Goal: Task Accomplishment & Management: Use online tool/utility

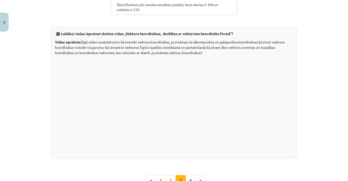
scroll to position [1034, 0]
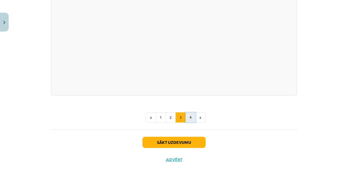
click at [188, 120] on button "4" at bounding box center [190, 117] width 10 height 10
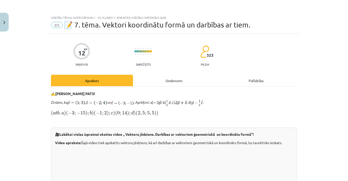
scroll to position [170, 0]
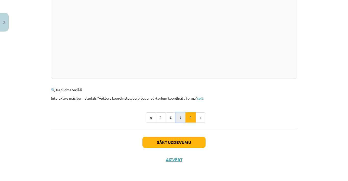
click at [178, 114] on button "3" at bounding box center [180, 117] width 10 height 10
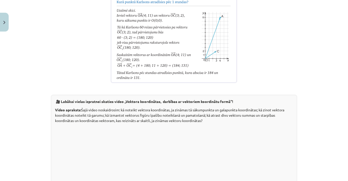
scroll to position [882, 0]
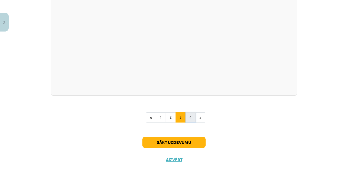
click at [188, 114] on button "4" at bounding box center [190, 117] width 10 height 10
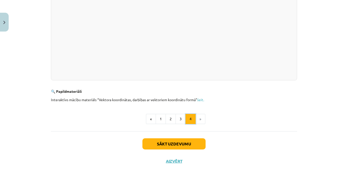
scroll to position [170, 0]
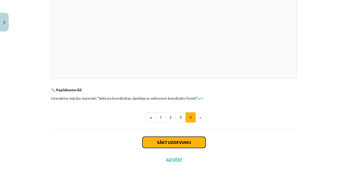
click at [176, 143] on button "Sākt uzdevumu" at bounding box center [173, 142] width 63 height 11
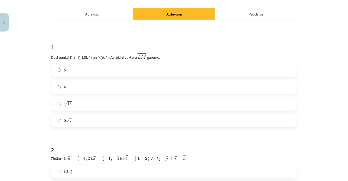
scroll to position [68, 0]
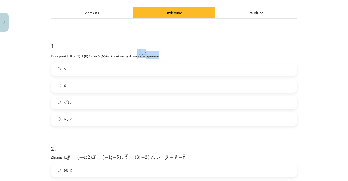
drag, startPoint x: 135, startPoint y: 56, endPoint x: 157, endPoint y: 51, distance: 22.7
click at [157, 51] on p "Doti punkti K(2; 1), L(8; 1) un M(6; 4). Aprēķini vektora ﻿ − − → L M L M → ﻿ g…" at bounding box center [174, 55] width 246 height 8
click at [161, 53] on p "Doti punkti K(2; 1), L(8; 1) un M(6; 4). Aprēķini vektora ﻿ − − → L M L M → ﻿ g…" at bounding box center [174, 55] width 246 height 8
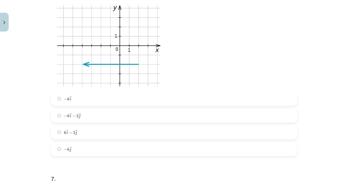
scroll to position [623, 0]
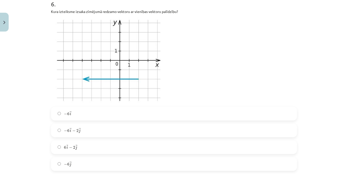
click at [80, 117] on label "− 6 → i − 6 i →" at bounding box center [173, 113] width 245 height 13
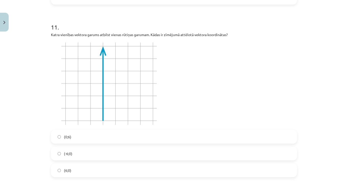
scroll to position [1233, 0]
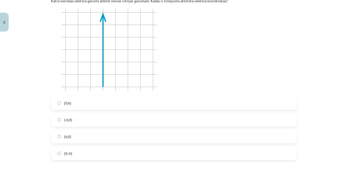
click at [68, 155] on span "(0;-6)" at bounding box center [68, 153] width 8 height 5
click at [71, 104] on label "(0;6)" at bounding box center [173, 103] width 245 height 13
click at [134, 59] on img at bounding box center [109, 50] width 116 height 87
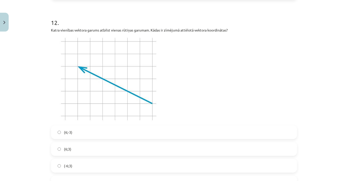
scroll to position [1428, 0]
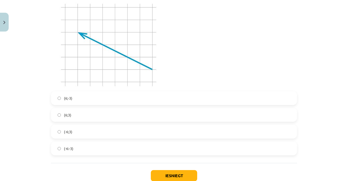
click at [76, 136] on label "(-6;3)" at bounding box center [173, 131] width 245 height 13
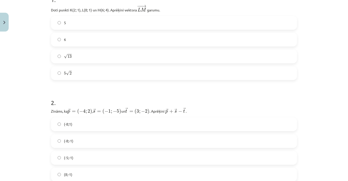
scroll to position [119, 0]
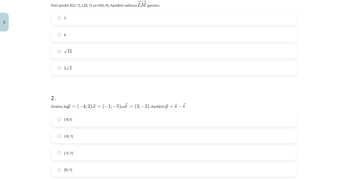
click at [80, 49] on label "√ 13 13" at bounding box center [173, 51] width 245 height 13
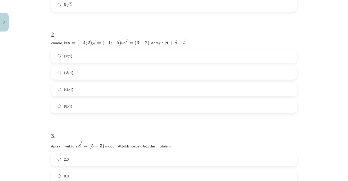
scroll to position [187, 0]
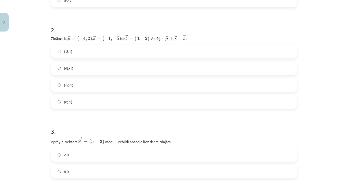
click at [75, 69] on label "(-8;-1)" at bounding box center [173, 68] width 245 height 13
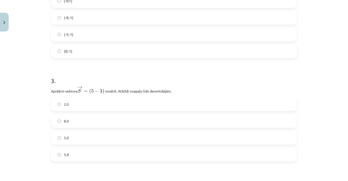
scroll to position [272, 0]
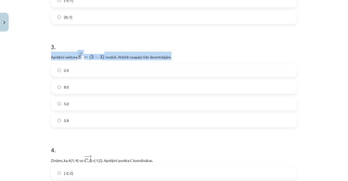
drag, startPoint x: 49, startPoint y: 57, endPoint x: 122, endPoint y: 58, distance: 72.8
click at [181, 58] on p "Aprēķini vektora → S = ( 5 − 3 ) S → = ( 5 − 3 ) ﻿﻿ moduli. Atbildi noapaļo līd…" at bounding box center [174, 56] width 246 height 9
copy p "Aprēķini vektora → S = ( 5 − 3 ) S → = ( 5 − 3 ) ﻿﻿ moduli. Atbildi noapaļo līd…"
click at [189, 48] on h1 "3 ." at bounding box center [174, 42] width 246 height 16
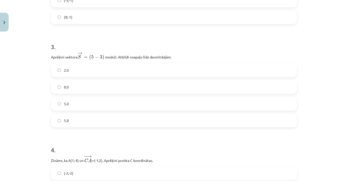
click at [80, 122] on label "5.8" at bounding box center [173, 120] width 245 height 13
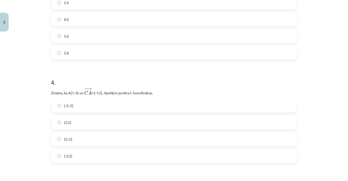
scroll to position [407, 0]
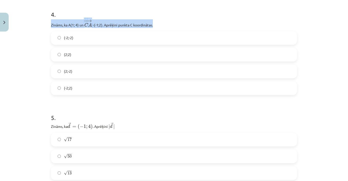
drag, startPoint x: 49, startPoint y: 25, endPoint x: 154, endPoint y: 27, distance: 105.4
click at [154, 27] on p "Zināms, ka A(1; 4) un ﻿ − − → C A C A → =(-1;2)﻿. Aprēķini punkta C koordinātas." at bounding box center [174, 23] width 246 height 9
copy p "Zināms, ka A(1; 4) un ﻿ − − → C A C A → =(-1;2)﻿. Aprēķini punkta C koordinātas."
click at [83, 108] on h1 "5 ." at bounding box center [174, 113] width 246 height 16
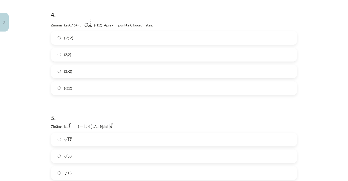
click at [73, 54] on label "(2;2)" at bounding box center [173, 54] width 245 height 13
click at [88, 108] on h1 "5 ." at bounding box center [174, 113] width 246 height 16
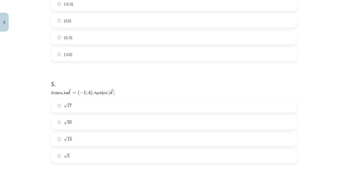
scroll to position [475, 0]
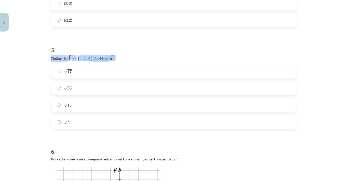
drag, startPoint x: 49, startPoint y: 57, endPoint x: 131, endPoint y: 60, distance: 82.5
click at [131, 60] on p "Zināms, ka → d = ( − 1 ; 4 ) d → = ( − 1 ; 4 ) ﻿. Aprēķini ﻿ | → d | | d → |" at bounding box center [174, 58] width 246 height 7
copy p "Zināms, ka → d = ( − 1 ; 4 ) d → = ( − 1 ; 4 ) ﻿. Aprēķini ﻿ | → d |"
click at [132, 54] on div "5 . Zināms, ka → d = ( − 1 ; 4 ) d → = ( − 1 ; 4 ) ﻿. Aprēķini ﻿ | → d | | d → …" at bounding box center [174, 83] width 246 height 92
click at [76, 68] on label "√ 17 17" at bounding box center [173, 71] width 245 height 13
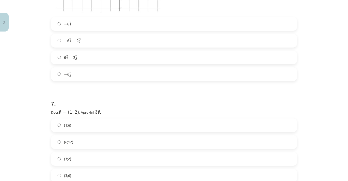
scroll to position [780, 0]
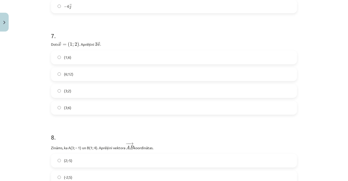
drag, startPoint x: 54, startPoint y: 46, endPoint x: 102, endPoint y: 45, distance: 48.4
click at [102, 45] on div "12 XP Saņemsi Sarežģīts 323 pilda Apraksts Uzdevums Palīdzība 1 . Doti punkti K…" at bounding box center [174, 51] width 252 height 1596
copy p "Dots → v = ( 1 ; 2 ) v → = ( 1 ; 2 ) ﻿. Aprēķini ﻿ 3 → v 3 v → ﻿."
click at [84, 112] on label "(3;6)" at bounding box center [173, 108] width 245 height 13
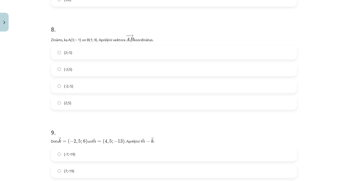
scroll to position [851, 0]
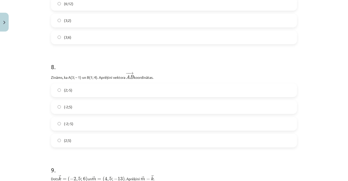
drag, startPoint x: 50, startPoint y: 77, endPoint x: 155, endPoint y: 73, distance: 105.4
click at [155, 73] on p "Zināms, ka A(3; – 1) un B(1; 4). Aprēķini vektora ﻿ − − → A B A B → ﻿ koordināt…" at bounding box center [174, 76] width 246 height 9
copy p "Zināms, ka A(3; – 1) un B(1; 4). Aprēķini vektora ﻿ − − → A B A B → ﻿ koordināt…"
click at [71, 108] on label "(-2;5)" at bounding box center [173, 107] width 245 height 13
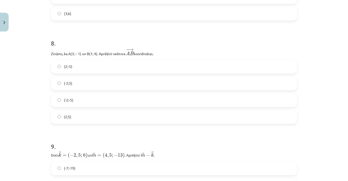
scroll to position [885, 0]
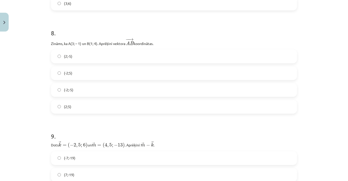
drag, startPoint x: 54, startPoint y: 42, endPoint x: 158, endPoint y: 42, distance: 103.8
click at [158, 42] on p "Zināms, ka A(3; – 1) un B(1; 4). Aprēķini vektora ﻿ − − → A B A B → ﻿ koordināt…" at bounding box center [174, 42] width 246 height 9
drag, startPoint x: 153, startPoint y: 42, endPoint x: 43, endPoint y: 39, distance: 110.2
click at [43, 39] on div "Mācību tēma: Matemātikas i - 10. klases 1. ieskaites mācību materiāls (a,b) #8 …" at bounding box center [174, 90] width 348 height 181
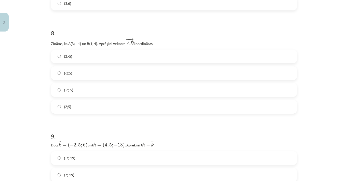
click at [159, 35] on h1 "8 ." at bounding box center [174, 29] width 246 height 16
drag, startPoint x: 157, startPoint y: 44, endPoint x: 51, endPoint y: 40, distance: 106.7
click at [51, 40] on p "Zināms, ka A(3; – 1) un B(1; 4). Aprēķini vektora ﻿ − − → A B A B → ﻿ koordināt…" at bounding box center [174, 42] width 246 height 9
click at [175, 43] on p "Zināms, ka A(3; – 1) un B(1; 4). Aprēķini vektora ﻿ − − → A B A B → ﻿ koordināt…" at bounding box center [174, 42] width 246 height 9
drag, startPoint x: 52, startPoint y: 42, endPoint x: 161, endPoint y: 39, distance: 108.7
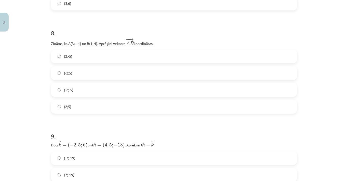
click at [168, 40] on p "Zināms, ka A(3; – 1) un B(1; 4). Aprēķini vektora ﻿ − − → A B A B → ﻿ koordināt…" at bounding box center [174, 42] width 246 height 9
click at [175, 44] on p "Zināms, ka A(3; – 1) un B(1; 4). Aprēķini vektora ﻿ − − → A B A B → ﻿ koordināt…" at bounding box center [174, 42] width 246 height 9
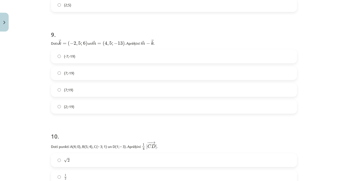
drag, startPoint x: 47, startPoint y: 43, endPoint x: 189, endPoint y: 41, distance: 141.5
copy p "Dots ﻿ → k = ( − 2 , 5 ; 6 ) k → = ( − 2 , 5 ; 6 ) un ﻿﻿ → m = ( 4 , 5 ; − 13 )…"
click at [75, 76] on label "(7;-19)" at bounding box center [173, 73] width 245 height 13
click at [16, 115] on div "Mācību tēma: Matemātikas i - 10. klases 1. ieskaites mācību materiāls (a,b) #8 …" at bounding box center [174, 90] width 348 height 181
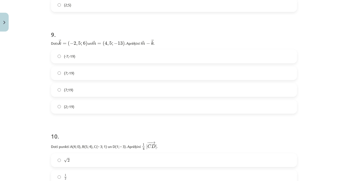
drag, startPoint x: 160, startPoint y: 44, endPoint x: 98, endPoint y: 35, distance: 61.9
click at [98, 35] on div "9 . Dots ﻿ → k = ( − 2 , 5 ; 6 ) k → = ( − 2 , 5 ; 6 ) un ﻿﻿ → m = ( 4 , 5 ; − …" at bounding box center [174, 68] width 246 height 92
click at [181, 39] on div "9 . Dots ﻿ → k = ( − 2 , 5 ; 6 ) k → = ( − 2 , 5 ; 6 ) un ﻿﻿ → m = ( 4 , 5 ; − …" at bounding box center [174, 68] width 246 height 92
click at [173, 132] on h1 "10 ." at bounding box center [174, 132] width 246 height 16
click at [20, 38] on div "Mācību tēma: Matemātikas i - 10. klases 1. ieskaites mācību materiāls (a,b) #8 …" at bounding box center [174, 90] width 348 height 181
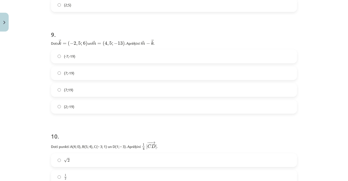
click at [225, 28] on h1 "9 ." at bounding box center [174, 30] width 246 height 16
click at [90, 126] on h1 "10 ." at bounding box center [174, 132] width 246 height 16
click at [303, 103] on div "Mācību tēma: Matemātikas i - 10. klases 1. ieskaites mācību materiāls (a,b) #8 …" at bounding box center [174, 90] width 348 height 181
click at [106, 34] on h1 "9 ." at bounding box center [174, 30] width 246 height 16
click at [170, 45] on p "Dots ﻿ → k = ( − 2 , 5 ; 6 ) k → = ( − 2 , 5 ; 6 ) un ﻿﻿ → m = ( 4 , 5 ; − 13 )…" at bounding box center [174, 42] width 246 height 7
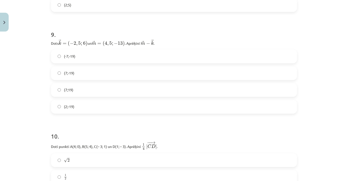
click at [155, 42] on p "Dots ﻿ → k = ( − 2 , 5 ; 6 ) k → = ( − 2 , 5 ; 6 ) un ﻿﻿ → m = ( 4 , 5 ; − 13 )…" at bounding box center [174, 42] width 246 height 7
click at [152, 34] on h1 "9 ." at bounding box center [174, 30] width 246 height 16
click at [167, 36] on h1 "9 ." at bounding box center [174, 30] width 246 height 16
click at [100, 129] on h1 "10 ." at bounding box center [174, 132] width 246 height 16
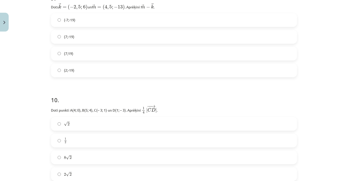
scroll to position [1054, 0]
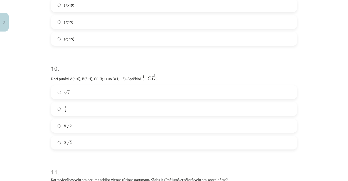
drag, startPoint x: 48, startPoint y: 79, endPoint x: 158, endPoint y: 80, distance: 110.2
copy p "Doti punkti A(4; 0), B(5; 4), C(– 3; 1) un D(1; – 3). Aprēķini ﻿ 1 4 | − − → C …"
click at [171, 60] on h1 "10 ." at bounding box center [174, 64] width 246 height 16
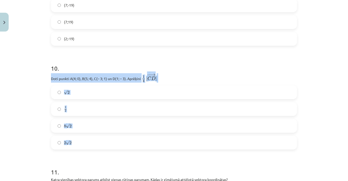
drag, startPoint x: 48, startPoint y: 77, endPoint x: 73, endPoint y: 144, distance: 70.8
copy div "Doti punkti A(4; 0), B(5; 4), C(– 3; 1) un D(1; – 3). Aprēķini ﻿ 1 4 | − − → C …"
click at [83, 96] on label "√ 2 2" at bounding box center [173, 92] width 245 height 13
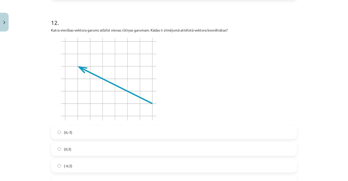
scroll to position [1462, 0]
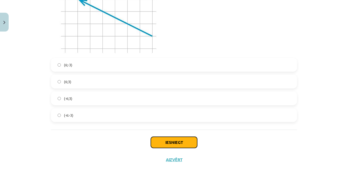
click at [179, 147] on button "Iesniegt" at bounding box center [174, 142] width 46 height 11
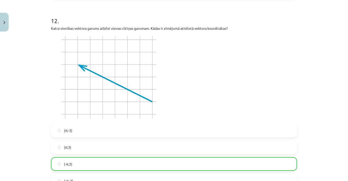
scroll to position [1478, 0]
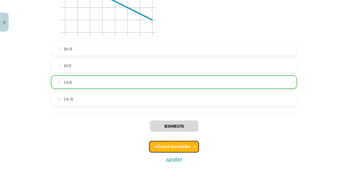
click at [167, 148] on button "Nākamā nodarbība" at bounding box center [174, 147] width 50 height 12
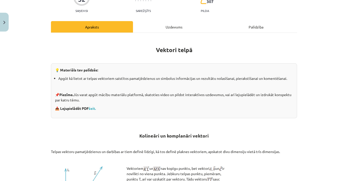
scroll to position [0, 0]
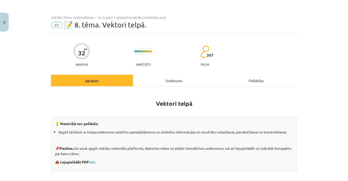
click at [172, 83] on div "Uzdevums" at bounding box center [174, 80] width 82 height 11
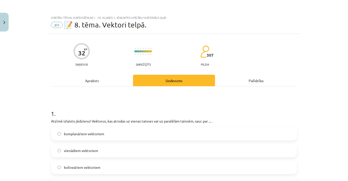
click at [93, 85] on div "Apraksts" at bounding box center [92, 80] width 82 height 11
